Goal: Check status: Check status

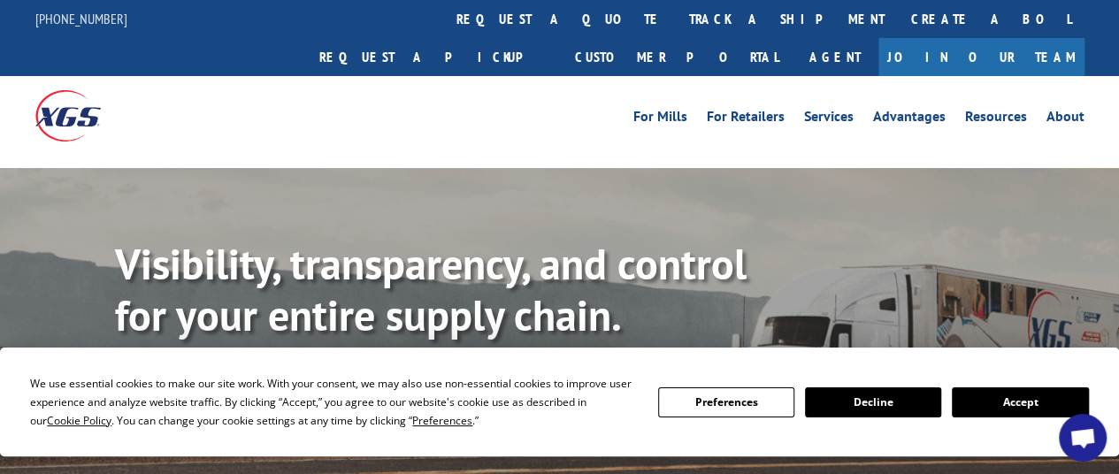
click at [676, 31] on link "track a shipment" at bounding box center [787, 19] width 222 height 38
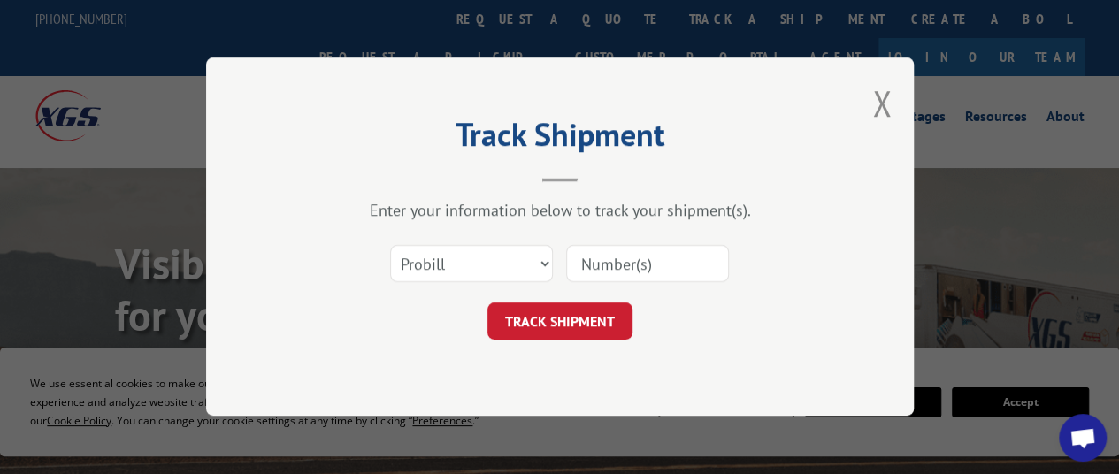
click at [641, 258] on input at bounding box center [647, 264] width 163 height 37
paste input "99282678"
type input "99282678"
click at [590, 325] on button "TRACK SHIPMENT" at bounding box center [560, 321] width 145 height 37
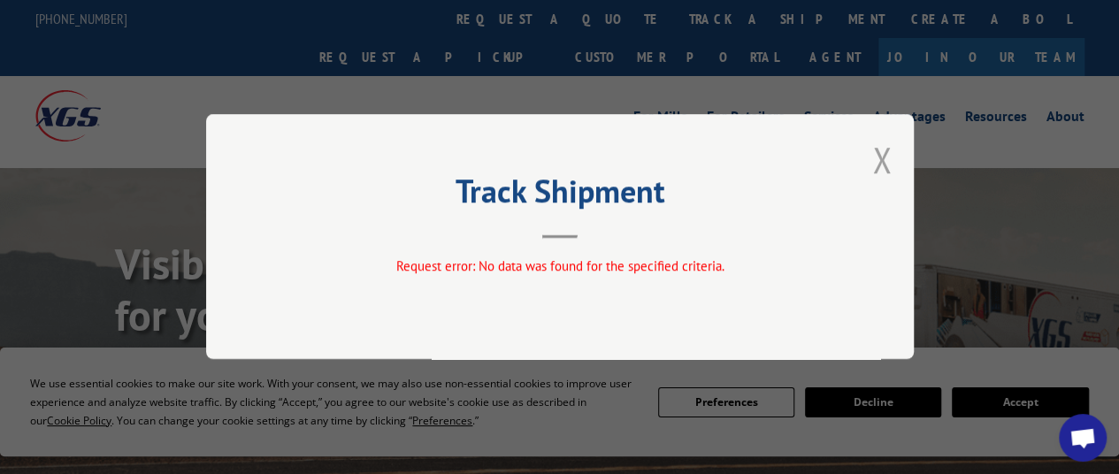
click at [886, 171] on button "Close modal" at bounding box center [881, 159] width 19 height 47
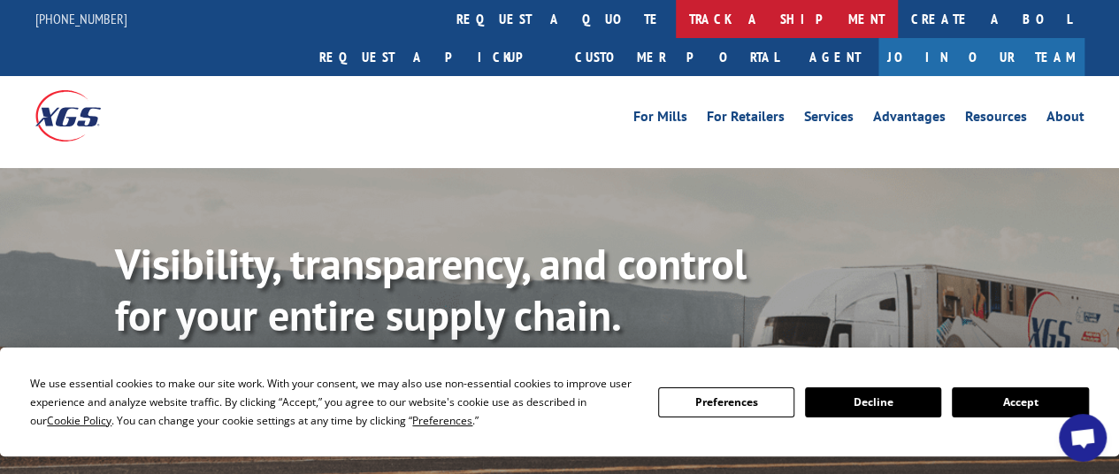
click at [676, 16] on link "track a shipment" at bounding box center [787, 19] width 222 height 38
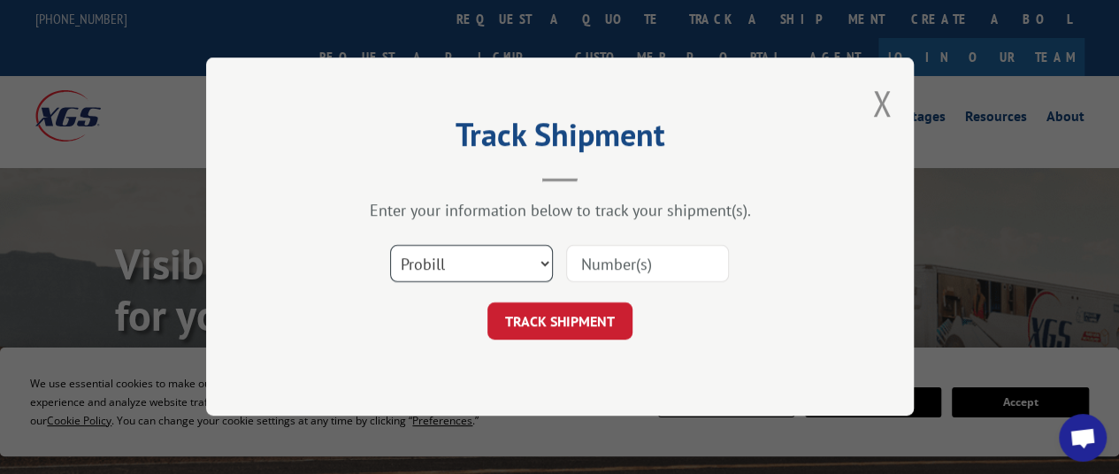
click at [468, 267] on select "Select category... Probill BOL PO" at bounding box center [471, 264] width 163 height 37
select select "bol"
click at [390, 246] on select "Select category... Probill BOL PO" at bounding box center [471, 264] width 163 height 37
click at [603, 271] on input at bounding box center [647, 264] width 163 height 37
paste input "99282678"
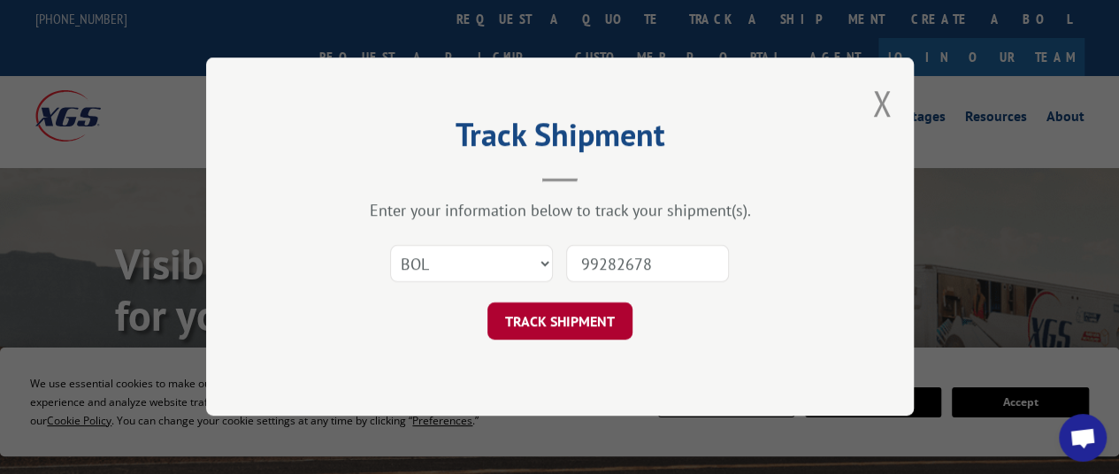
type input "99282678"
click at [618, 326] on button "TRACK SHIPMENT" at bounding box center [560, 321] width 145 height 37
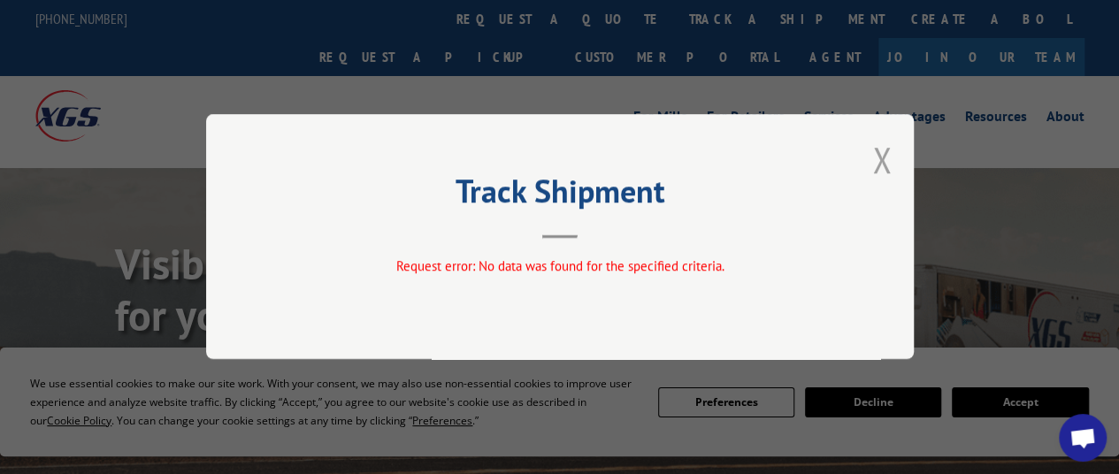
click at [880, 160] on button "Close modal" at bounding box center [881, 159] width 19 height 47
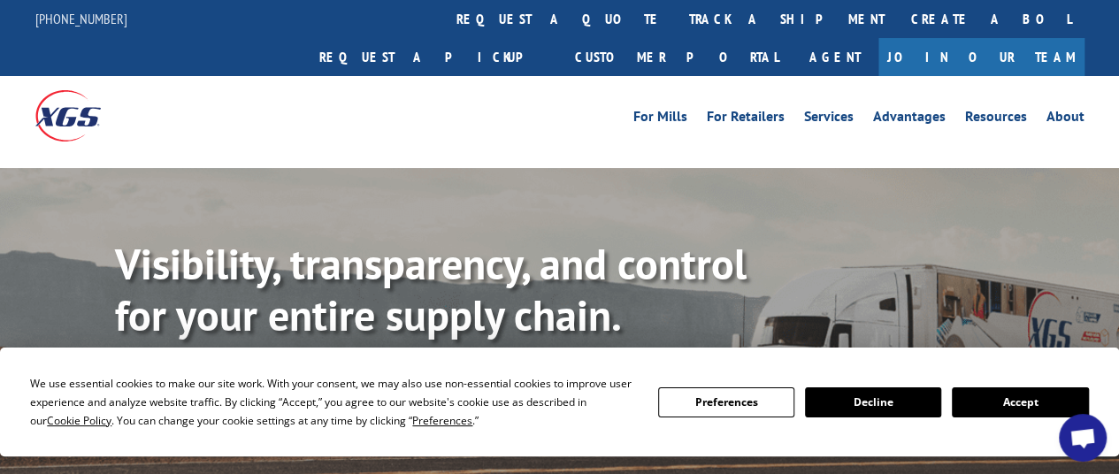
drag, startPoint x: 534, startPoint y: 24, endPoint x: 533, endPoint y: 6, distance: 17.8
click at [676, 24] on link "track a shipment" at bounding box center [787, 19] width 222 height 38
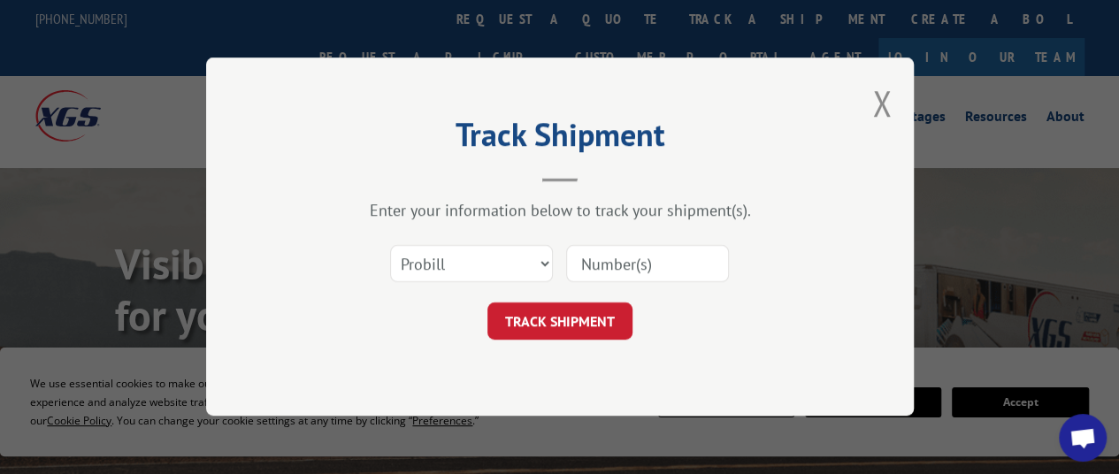
click at [605, 267] on input at bounding box center [647, 264] width 163 height 37
paste input "2851674"
type input "2851674"
click at [598, 326] on button "TRACK SHIPMENT" at bounding box center [560, 321] width 145 height 37
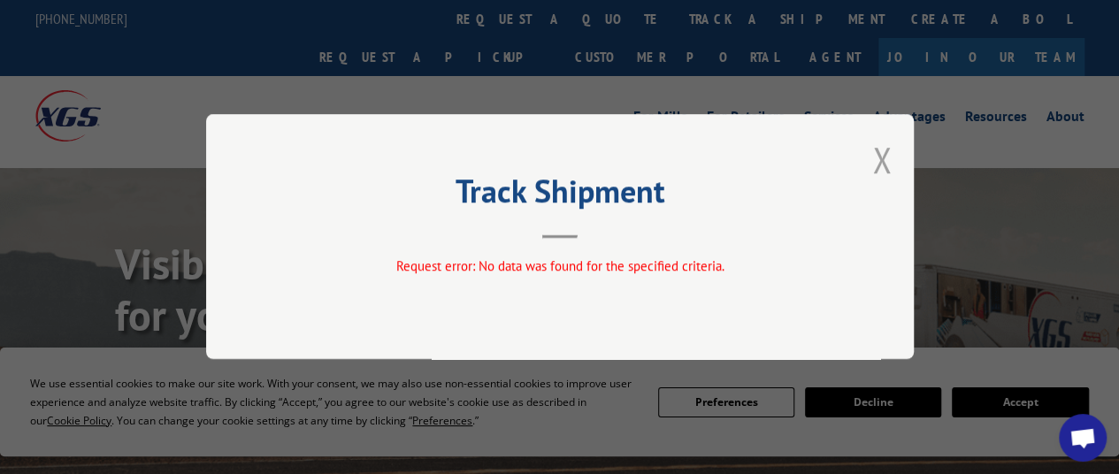
click at [884, 160] on button "Close modal" at bounding box center [881, 159] width 19 height 47
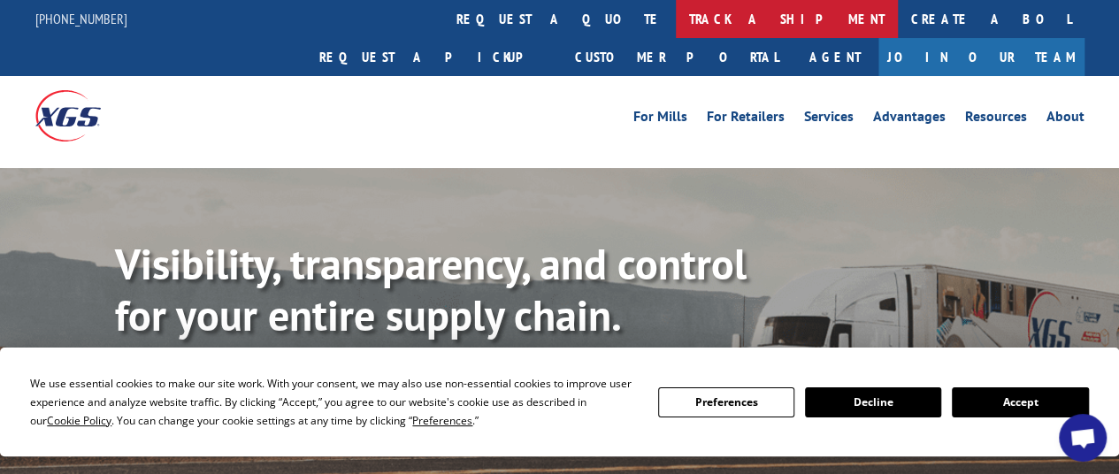
click at [676, 17] on link "track a shipment" at bounding box center [787, 19] width 222 height 38
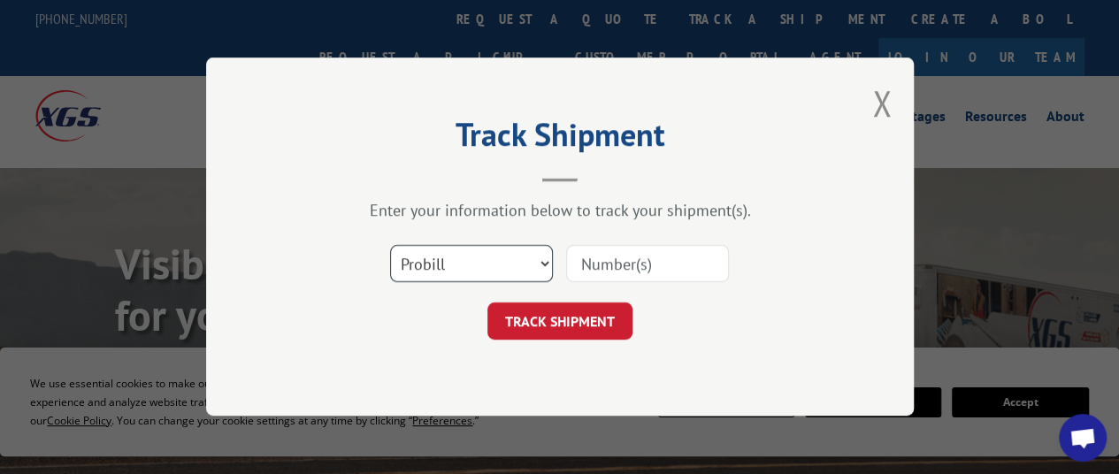
click at [476, 257] on select "Select category... Probill BOL PO" at bounding box center [471, 264] width 163 height 37
select select "po"
click at [390, 246] on select "Select category... Probill BOL PO" at bounding box center [471, 264] width 163 height 37
click at [633, 267] on input at bounding box center [647, 264] width 163 height 37
type input "45713701"
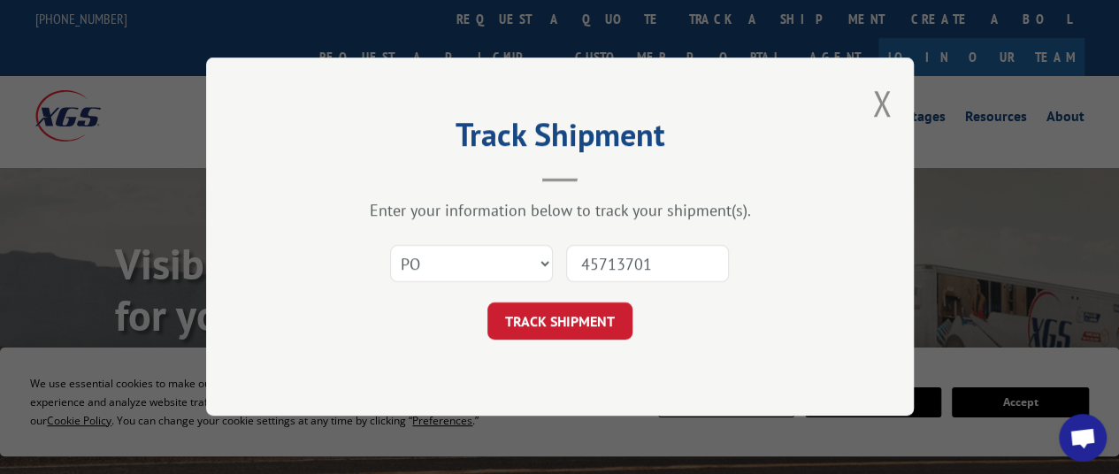
click button "TRACK SHIPMENT" at bounding box center [560, 321] width 145 height 37
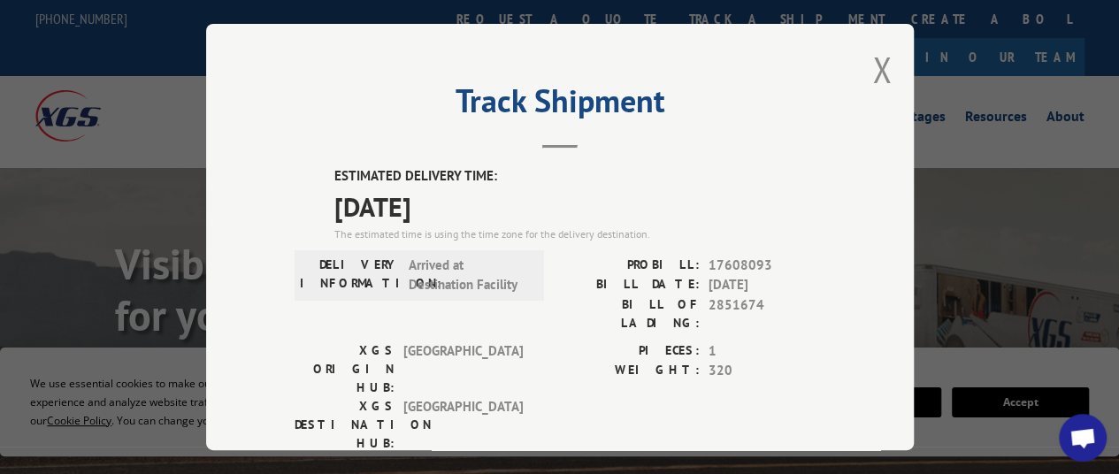
click at [738, 260] on span "17608093" at bounding box center [767, 265] width 117 height 20
copy span "17608093"
click at [872, 60] on button "Close modal" at bounding box center [881, 69] width 19 height 47
